Goal: Check status: Check status

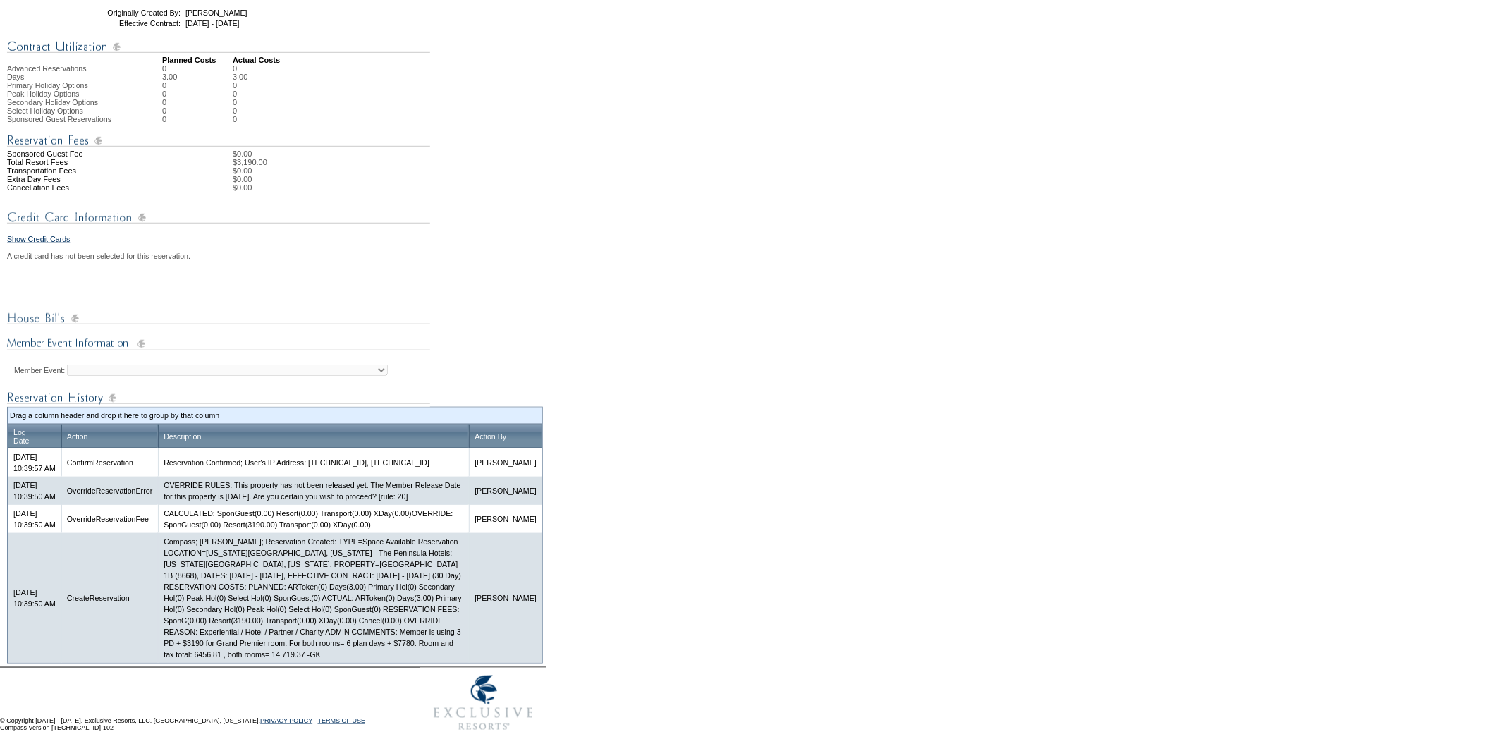
scroll to position [448, 0]
drag, startPoint x: 436, startPoint y: 643, endPoint x: 467, endPoint y: 644, distance: 31.0
click at [467, 644] on td "Compass; [PERSON_NAME]; Reservation Created: TYPE=Space Available Reservation L…" at bounding box center [313, 598] width 311 height 130
copy td "6456.81"
click at [419, 645] on td "Compass; [PERSON_NAME]; Reservation Created: TYPE=Space Available Reservation L…" at bounding box center [313, 598] width 311 height 130
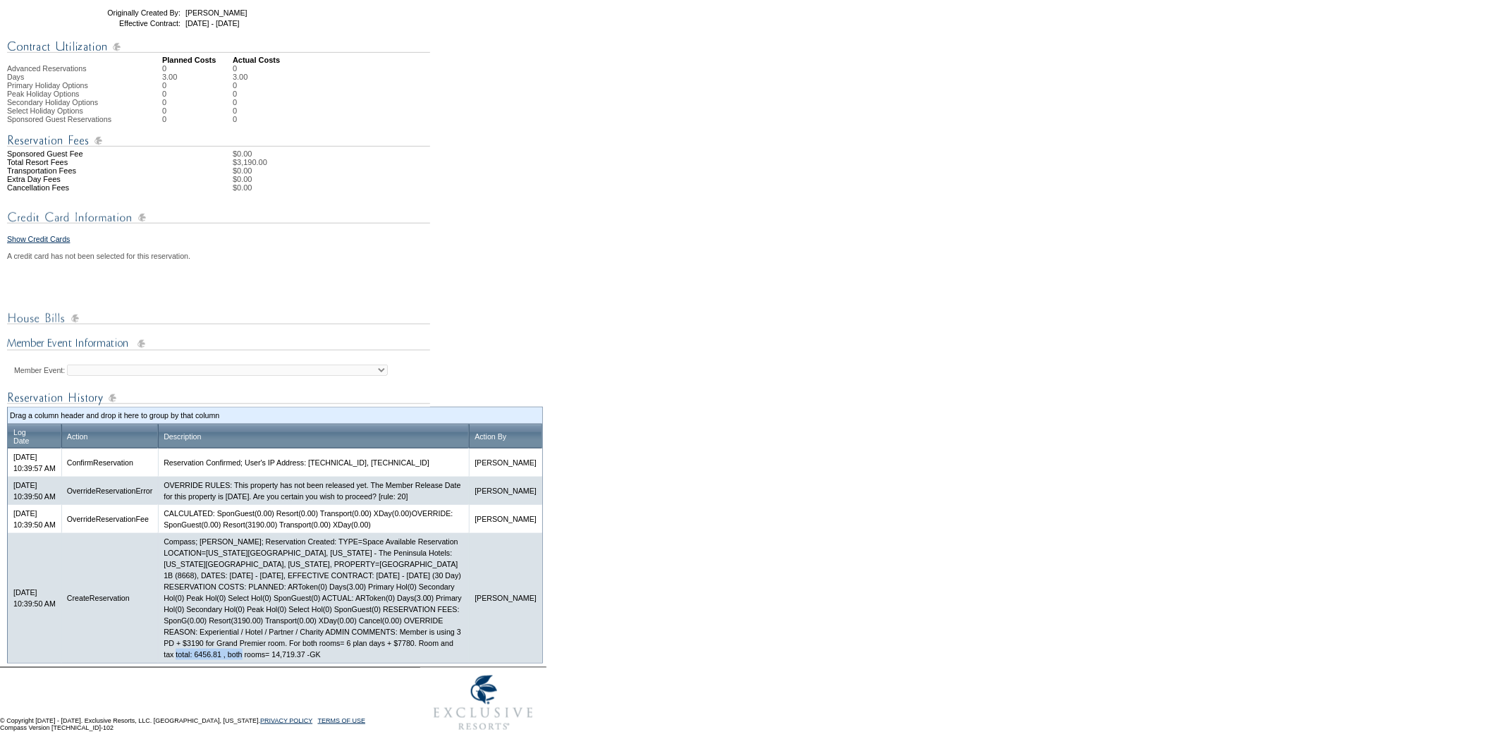
drag, startPoint x: 474, startPoint y: 642, endPoint x: 251, endPoint y: 653, distance: 223.0
click at [251, 653] on td "Compass; [PERSON_NAME]; Reservation Created: TYPE=Space Available Reservation L…" at bounding box center [313, 598] width 311 height 130
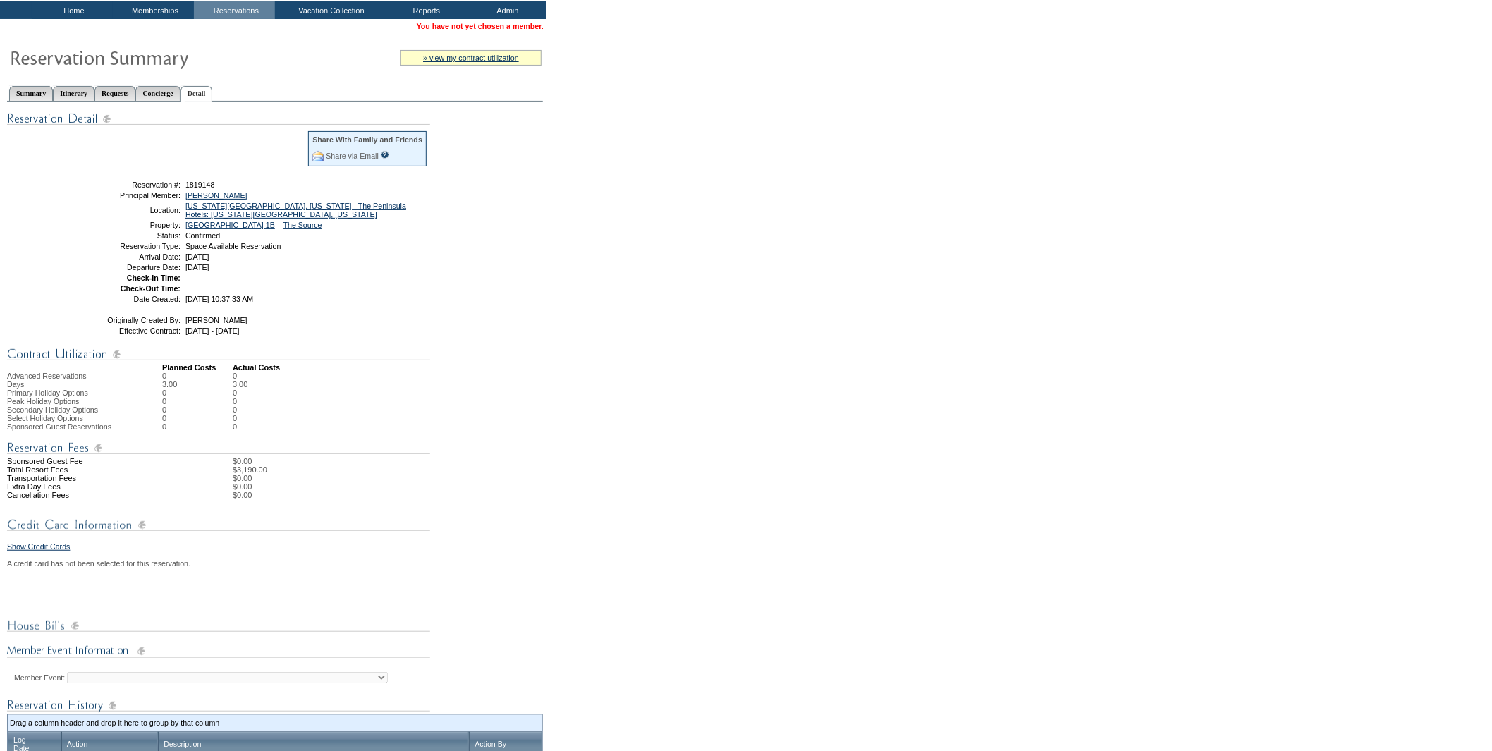
scroll to position [0, 0]
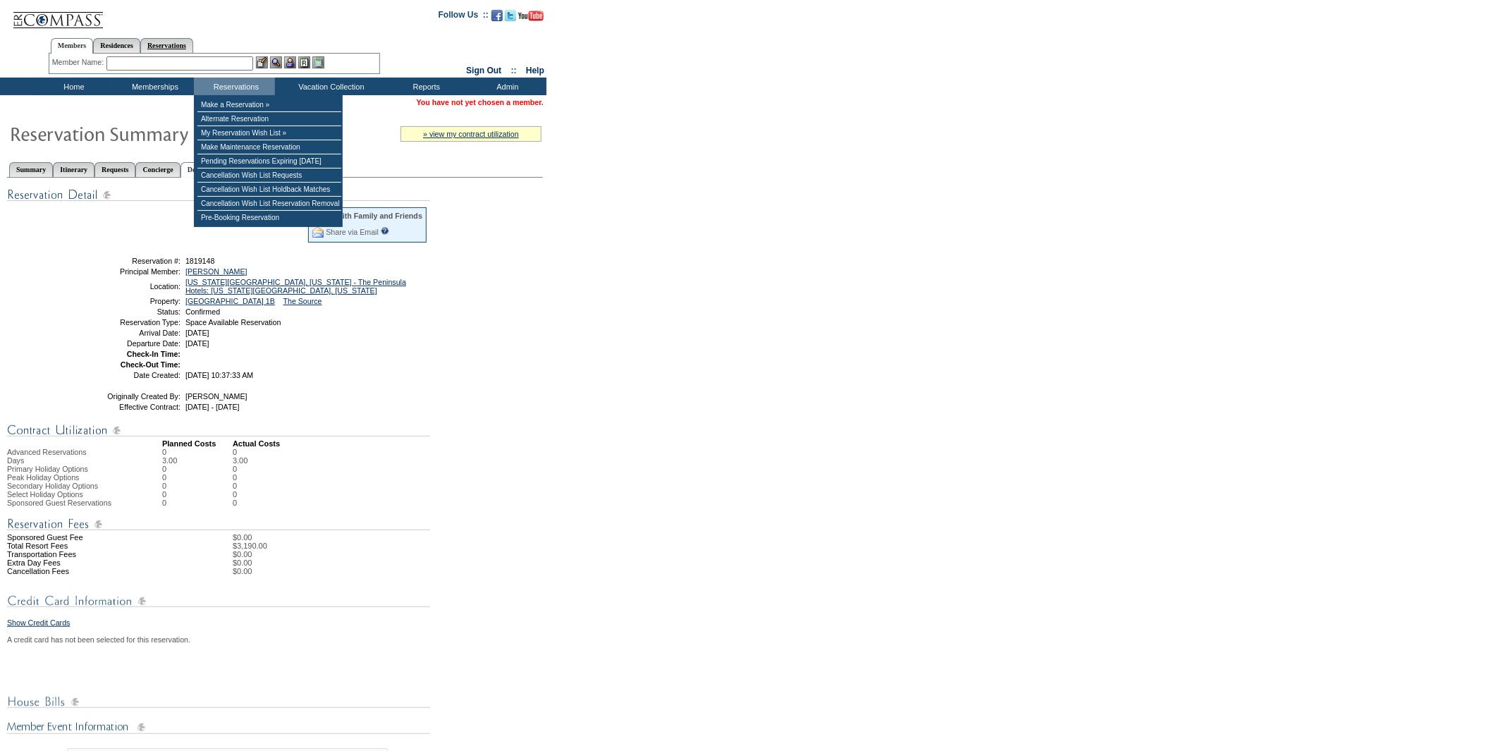
click at [183, 42] on link "Reservations" at bounding box center [166, 45] width 53 height 15
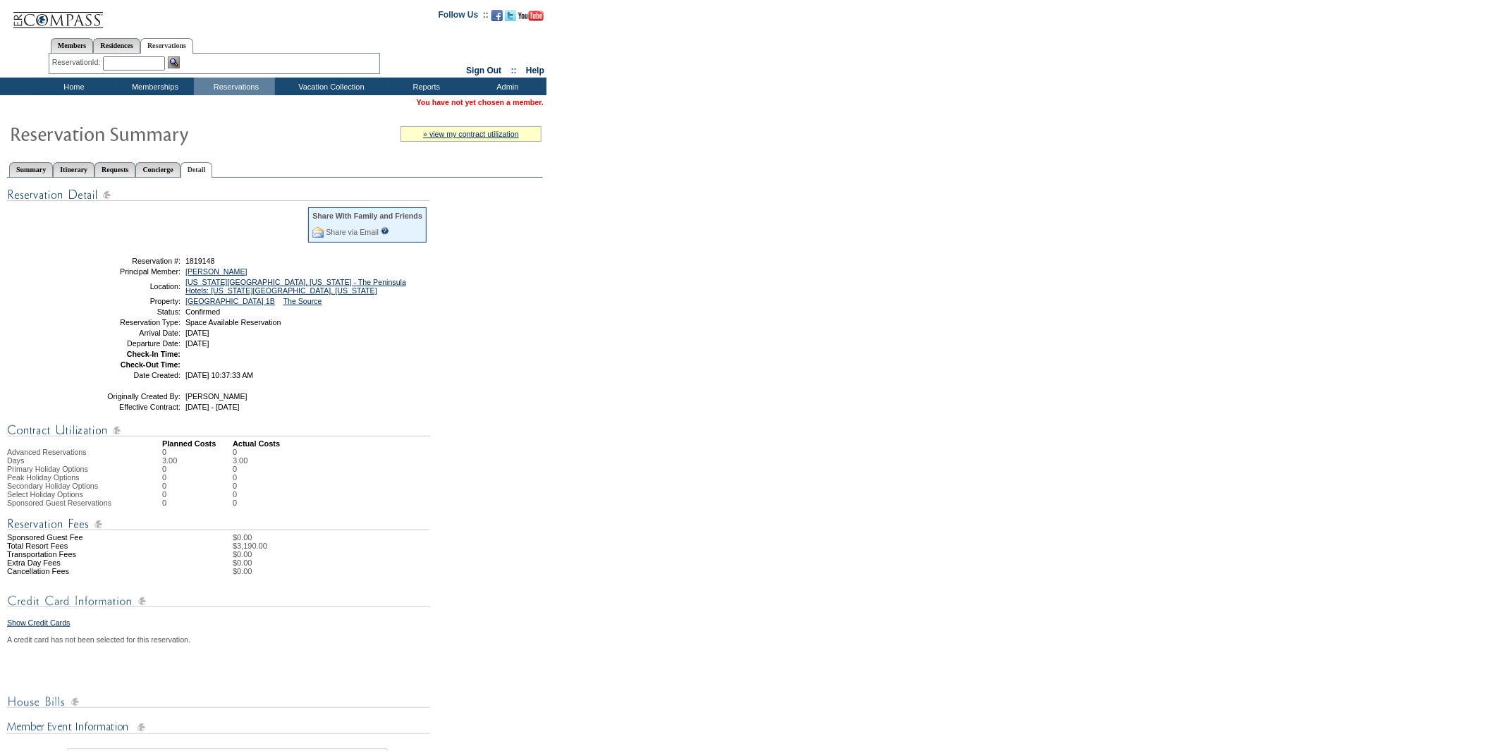
click at [142, 59] on input "text" at bounding box center [134, 63] width 62 height 14
paste input "1819091"
type input "1819091"
click at [173, 59] on img at bounding box center [174, 62] width 12 height 12
